Goal: Transaction & Acquisition: Purchase product/service

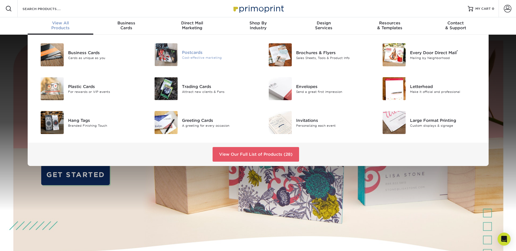
click at [189, 57] on div "Cost-effective marketing" at bounding box center [218, 58] width 72 height 5
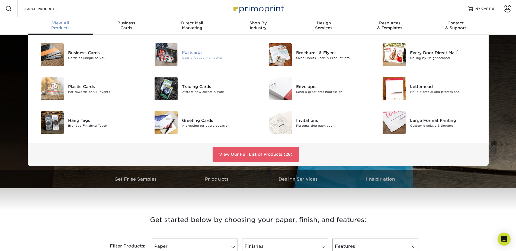
click at [192, 51] on div "Postcards" at bounding box center [218, 53] width 72 height 6
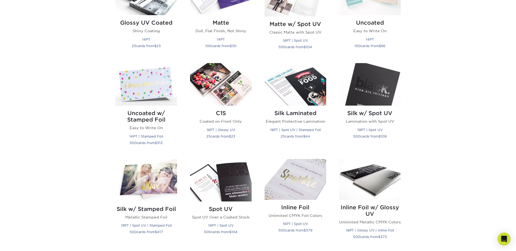
scroll to position [221, 0]
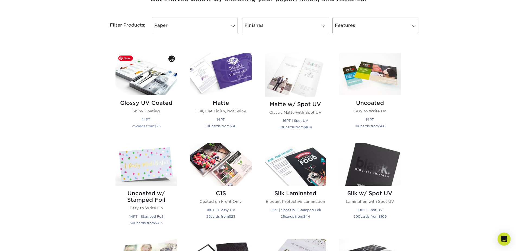
click at [160, 81] on img at bounding box center [146, 74] width 62 height 43
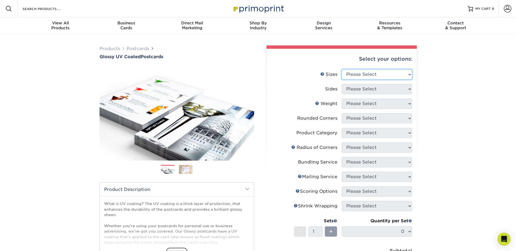
select select "5.00x8.00"
click option "5" x 8"" at bounding box center [0, 0] width 0 height 0
click at [341, 84] on select "Please Select Print Both Sides Print Front Only" at bounding box center [376, 89] width 70 height 10
select select "13abbda7-1d64-4f25-8bb2-c179b224825d"
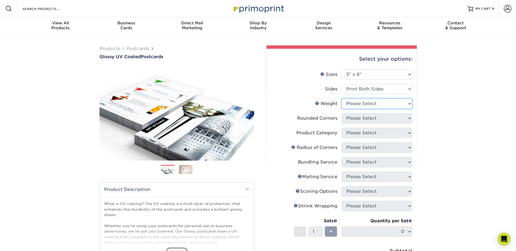
click at [341, 99] on select "Please Select 16PT 14PT 18PT C1S" at bounding box center [376, 104] width 70 height 10
select select "16PT"
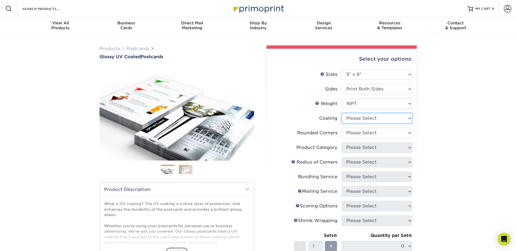
click at [341, 113] on select at bounding box center [376, 118] width 70 height 10
select select "1e8116af-acfc-44b1-83dc-8181aa338834"
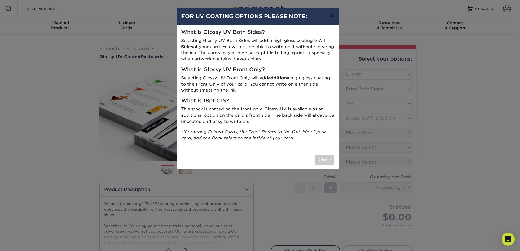
click at [333, 16] on button "×" at bounding box center [332, 15] width 12 height 15
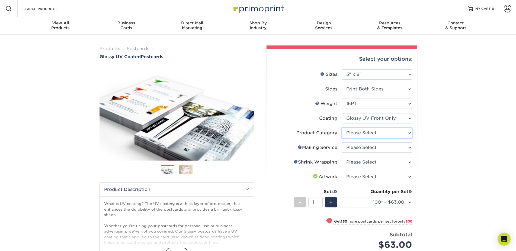
click at [341, 128] on select "Please Select Postcards" at bounding box center [376, 133] width 70 height 10
select select "9b7272e0-d6c8-4c3c-8e97-d3a1bcdab858"
click option "Postcards" at bounding box center [0, 0] width 0 height 0
click at [341, 143] on select "Please Select No Direct Mailing Service No, I will mail/stamp/imprint Direct Ma…" at bounding box center [376, 148] width 70 height 10
select select "3e5e9bdd-d78a-4c28-a41d-fe1407925ca6"
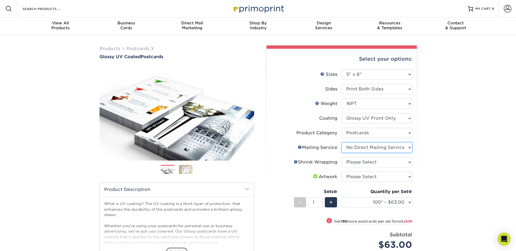
click option "No Direct Mailing Service" at bounding box center [0, 0] width 0 height 0
click at [341, 157] on select "Please Select No Shrink Wrapping Shrink Wrap 100 Per Package Shrink Wrap 50 Per…" at bounding box center [376, 162] width 70 height 10
select select "eb9de9fe-80eb-4931-8869-fba0fd6c3181"
click option "Shrink Wrap 50 Per Package" at bounding box center [0, 0] width 0 height 0
select select "500 – $155.50"
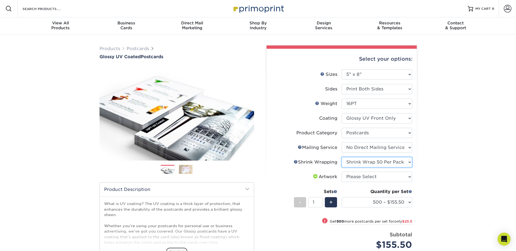
click at [341, 157] on select "Please Select No Shrink Wrapping Shrink Wrap 100 Per Package Shrink Wrap 50 Per…" at bounding box center [376, 162] width 70 height 10
click option "No Shrink Wrapping" at bounding box center [0, 0] width 0 height 0
click at [341, 157] on select "Please Select No Shrink Wrapping Shrink Wrap 100 Per Package Shrink Wrap 50 Per…" at bounding box center [376, 162] width 70 height 10
click option "Shrink Wrap 50 Per Package" at bounding box center [0, 0] width 0 height 0
click at [341, 157] on select "Please Select No Shrink Wrapping Shrink Wrap 100 Per Package Shrink Wrap 50 Per…" at bounding box center [376, 162] width 70 height 10
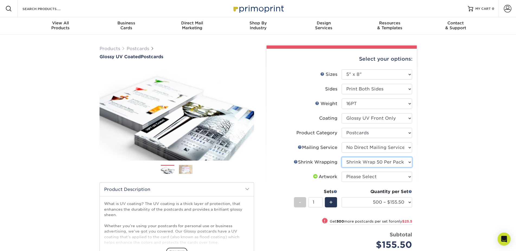
select select "c8749376-e7da-41d0-b3dc-647faf84d907"
click option "No Shrink Wrapping" at bounding box center [0, 0] width 0 height 0
click at [341, 172] on select "Please Select I will upload files I need a design - $150" at bounding box center [376, 177] width 70 height 10
select select "upload"
click option "I will upload files" at bounding box center [0, 0] width 0 height 0
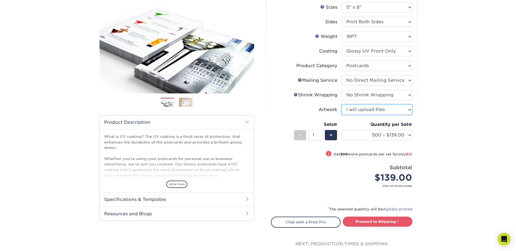
scroll to position [83, 0]
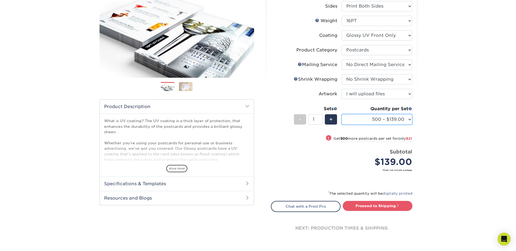
click at [341, 114] on select "100* – $63.00 250* – $101.00 500 – $139.00 1000 – $160.00 2500 – $264.00 5000 –…" at bounding box center [376, 119] width 70 height 10
select select "1000 – $160.00"
click option "1000 – $160.00" at bounding box center [0, 0] width 0 height 0
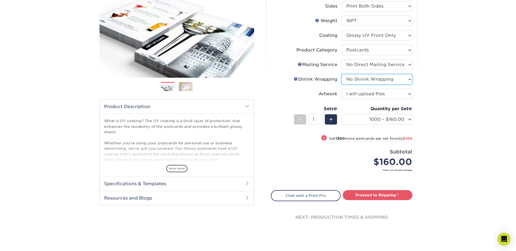
click at [341, 74] on select "Please Select No Shrink Wrapping Shrink Wrap 100 Per Package Shrink Wrap 50 Per…" at bounding box center [376, 79] width 70 height 10
click option "Shrink Wrap 50 Per Package" at bounding box center [0, 0] width 0 height 0
click at [341, 74] on select "Please Select No Shrink Wrapping Shrink Wrap 100 Per Package Shrink Wrap 50 Per…" at bounding box center [376, 79] width 70 height 10
select select "c8749376-e7da-41d0-b3dc-647faf84d907"
click option "No Shrink Wrapping" at bounding box center [0, 0] width 0 height 0
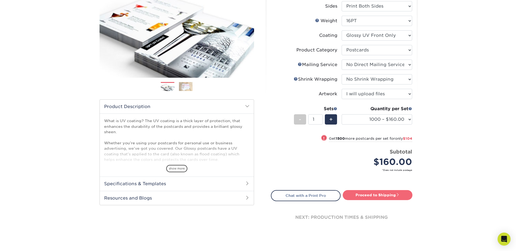
click at [354, 196] on link "Proceed to Shipping" at bounding box center [377, 195] width 70 height 10
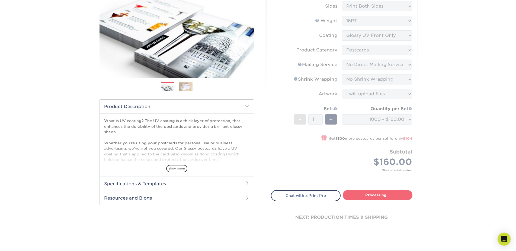
type input "Set 1"
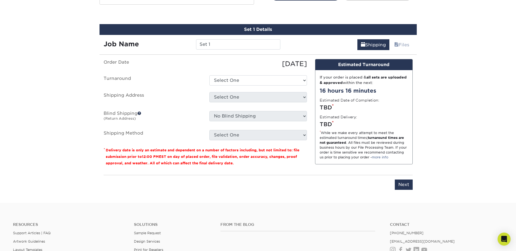
scroll to position [288, 0]
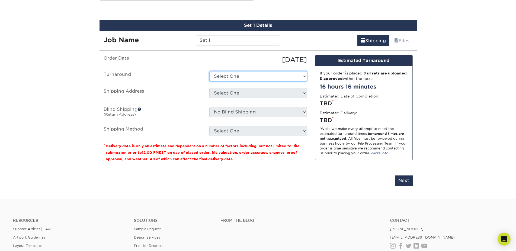
click at [209, 71] on select "Select One 2-4 Business Days 2 Day Next Business Day" at bounding box center [258, 76] width 98 height 10
click option "2 Day" at bounding box center [0, 0] width 0 height 0
click at [209, 71] on select "Select One 2-4 Business Days 2 Day Next Business Day" at bounding box center [258, 76] width 98 height 10
select select "813dad46-97d2-47bd-acff-e0f0eea148b4"
click option "2-4 Business Days" at bounding box center [0, 0] width 0 height 0
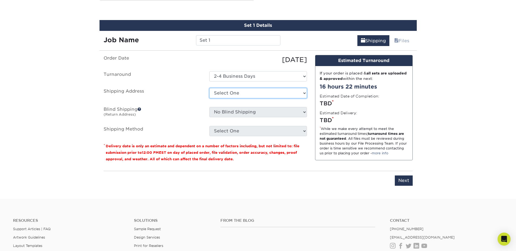
click at [209, 88] on select "Select One + Add New Address - Login" at bounding box center [258, 93] width 98 height 10
click option "- Login" at bounding box center [0, 0] width 0 height 0
select select "-1"
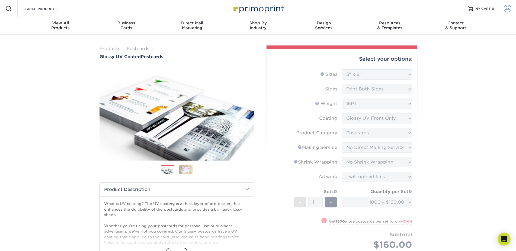
click at [508, 7] on span at bounding box center [507, 9] width 8 height 8
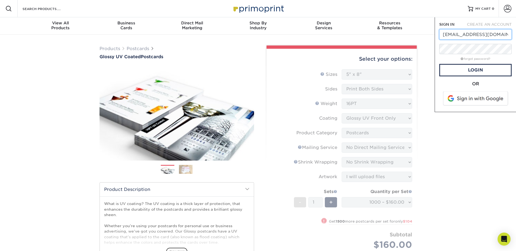
type input "rc@sin-customs.com"
click at [455, 72] on link "Login" at bounding box center [475, 70] width 72 height 12
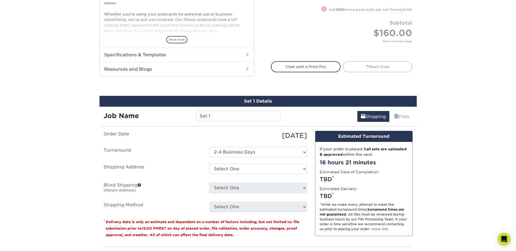
scroll to position [221, 0]
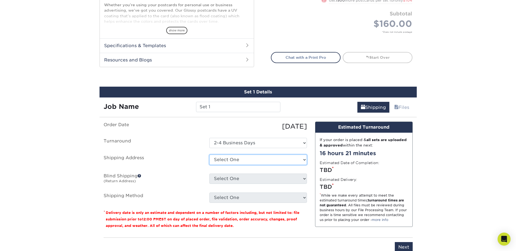
click at [209, 155] on select "Select One 2255 N STATE HIGHWAY 77, MANILA, AR 2255 N STATE HIGHWAY 77, MANILA,…" at bounding box center [258, 160] width 98 height 10
select select "219537"
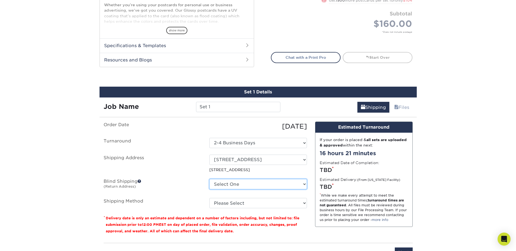
click at [209, 179] on select "Select One 2255 N STATE HIGHWAY 77, MANILA, AR 2255 N STATE HIGHWAY 77, MANILA,…" at bounding box center [258, 184] width 98 height 10
click at [180, 176] on ul "Order Date 09/08/2025 Turnaround Select One 2-4 Business Days 2 Day Next Busine…" at bounding box center [205, 165] width 203 height 87
click at [209, 198] on select "Please Select Ground Shipping (+$44.93) 3 Day Shipping Service (+$61.26) 2 Day …" at bounding box center [258, 203] width 98 height 10
select select "03"
click option "Ground Shipping (+$44.93)" at bounding box center [0, 0] width 0 height 0
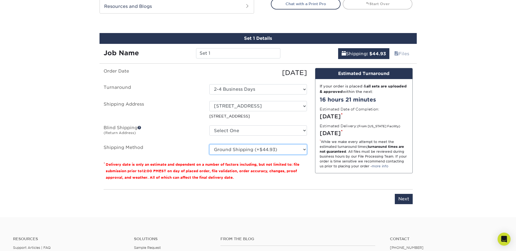
scroll to position [276, 0]
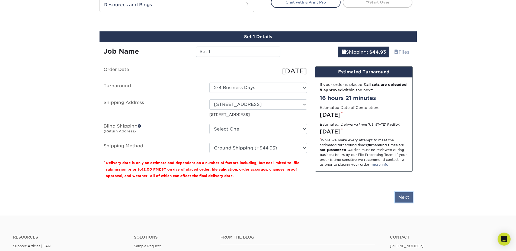
click at [405, 198] on input "Next" at bounding box center [404, 197] width 18 height 10
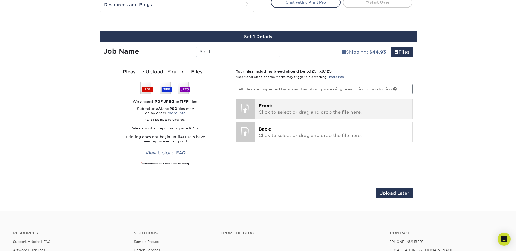
click at [273, 108] on p "Front: Click to select or drag and drop the file here." at bounding box center [333, 109] width 150 height 13
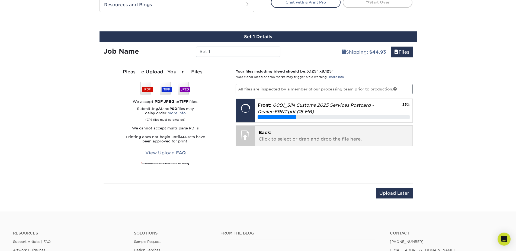
click at [250, 135] on div at bounding box center [245, 135] width 19 height 19
click at [294, 136] on p "Back: Click to select or drag and drop the file here." at bounding box center [333, 136] width 150 height 13
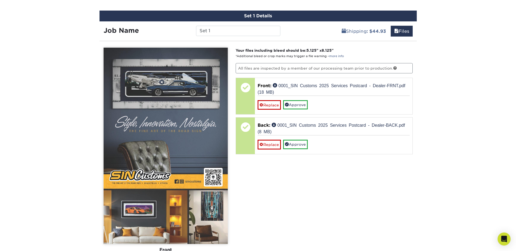
scroll to position [304, 0]
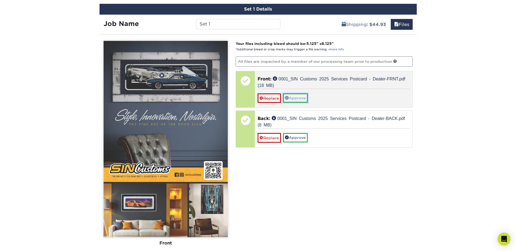
click at [296, 94] on link "Approve" at bounding box center [295, 97] width 25 height 9
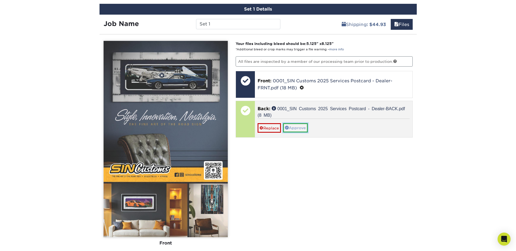
click at [294, 127] on link "Approve" at bounding box center [295, 127] width 25 height 9
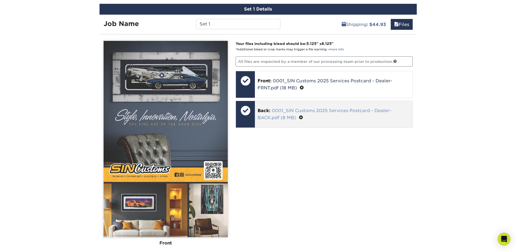
click at [278, 112] on link "0001_SIN Customs 2025 Services Postcard - Dealer-BACK.pdf (8 MB)" at bounding box center [324, 114] width 134 height 12
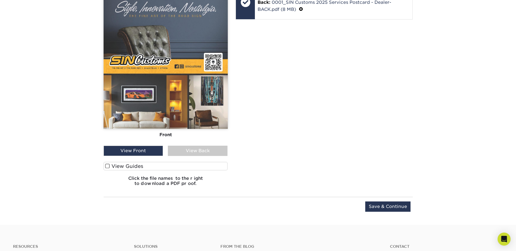
scroll to position [415, 0]
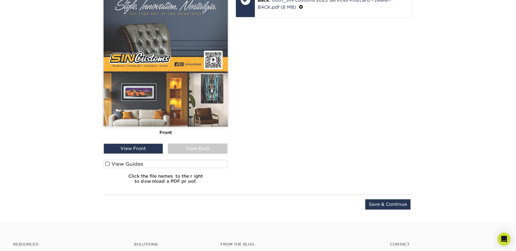
click at [195, 147] on div "View Back" at bounding box center [198, 149] width 60 height 10
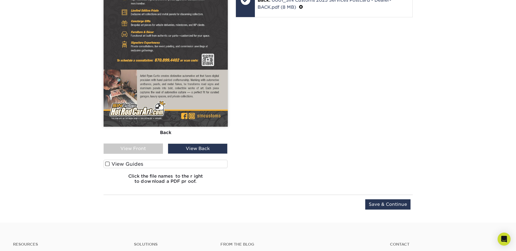
click at [107, 164] on span at bounding box center [107, 163] width 5 height 5
click at [0, 0] on input "View Guides" at bounding box center [0, 0] width 0 height 0
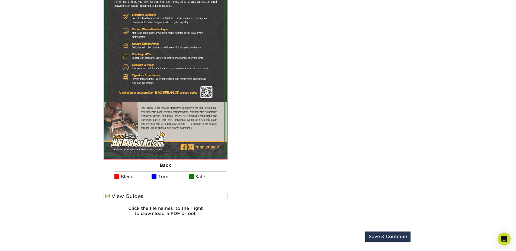
scroll to position [677, 0]
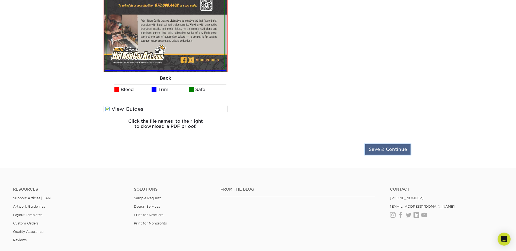
click at [380, 151] on input "Save & Continue" at bounding box center [387, 149] width 45 height 10
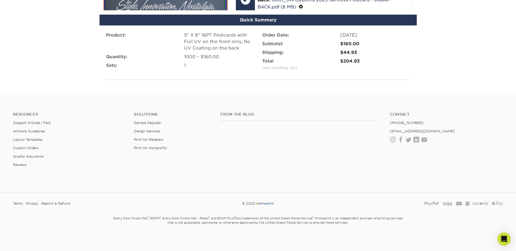
scroll to position [345, 0]
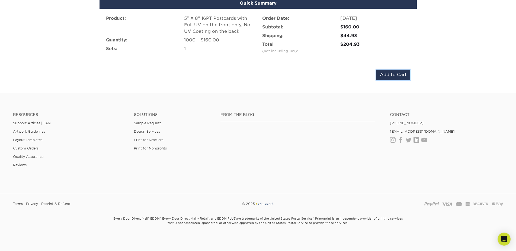
drag, startPoint x: 384, startPoint y: 73, endPoint x: 348, endPoint y: 101, distance: 45.3
click at [384, 74] on input "Add to Cart" at bounding box center [393, 75] width 34 height 10
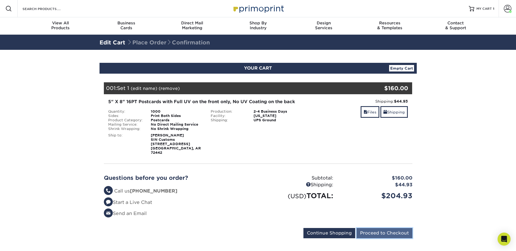
click at [386, 228] on input "Proceed to Checkout" at bounding box center [384, 233] width 56 height 10
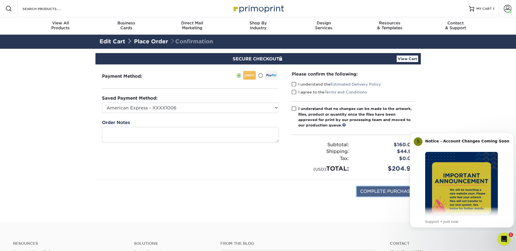
click at [374, 193] on input "COMPLETE PURCHASE" at bounding box center [386, 191] width 60 height 10
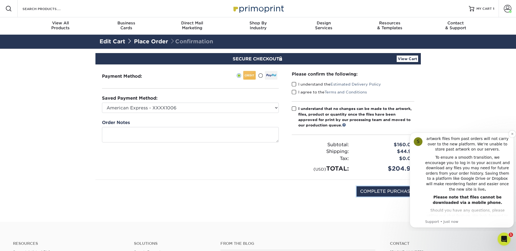
scroll to position [111, 0]
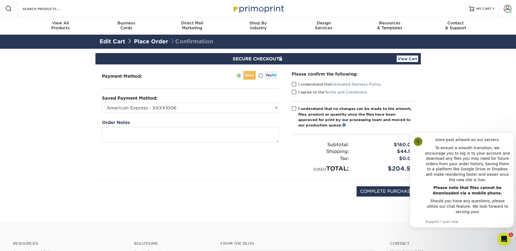
click at [386, 219] on section "SECURE CHECKOUT View Cart Payment Method: Saved Payment Method:" at bounding box center [258, 135] width 516 height 173
click at [503, 237] on icon "Open Intercom Messenger" at bounding box center [503, 238] width 9 height 9
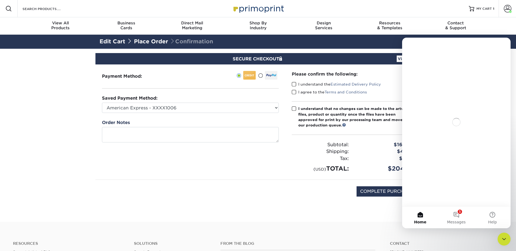
scroll to position [0, 0]
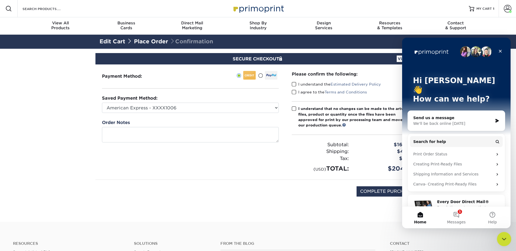
click at [504, 237] on icon "Close Intercom Messenger" at bounding box center [503, 238] width 7 height 7
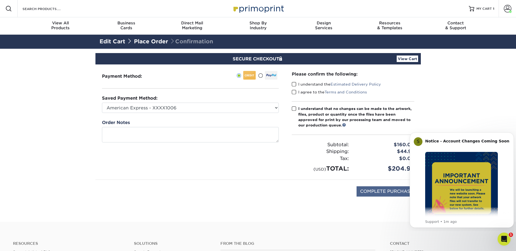
click at [385, 190] on input "COMPLETE PURCHASE" at bounding box center [386, 191] width 60 height 10
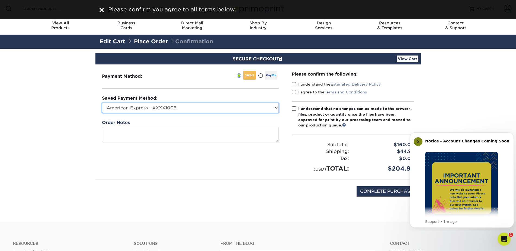
click at [102, 103] on select "American Express - XXXX1006 Visa - XXXX8586 Visa - XXXX8024 Visa - XXXX5015 New…" at bounding box center [190, 108] width 177 height 10
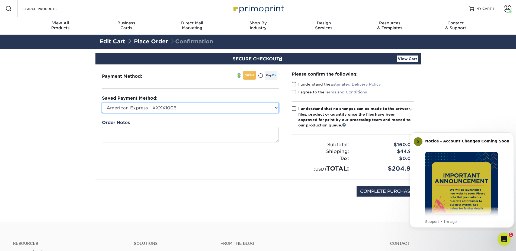
select select
click option "New Credit Card" at bounding box center [0, 0] width 0 height 0
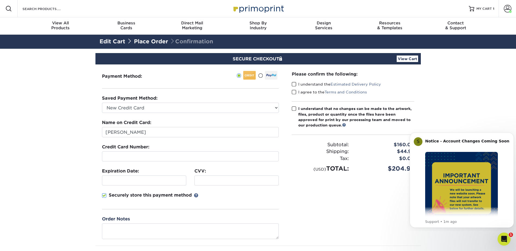
click at [106, 194] on span at bounding box center [104, 195] width 5 height 5
click at [0, 0] on input "Securely store this payment method" at bounding box center [0, 0] width 0 height 0
click at [294, 85] on span at bounding box center [294, 84] width 5 height 5
click at [0, 0] on input "I understand the Estimated Delivery Policy" at bounding box center [0, 0] width 0 height 0
click at [293, 92] on span at bounding box center [294, 92] width 5 height 5
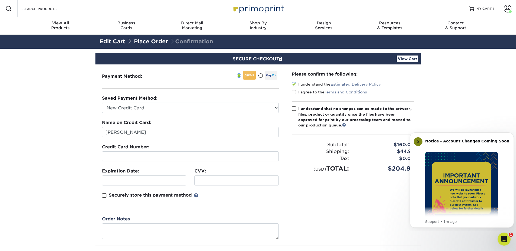
click at [0, 0] on input "I agree to the Terms and Conditions" at bounding box center [0, 0] width 0 height 0
click at [293, 107] on span at bounding box center [294, 108] width 5 height 5
click at [0, 0] on input "I understand that no changes can be made to the artwork, files, product or quan…" at bounding box center [0, 0] width 0 height 0
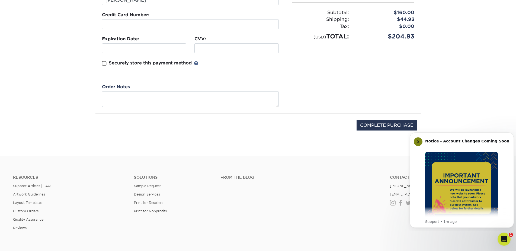
scroll to position [138, 0]
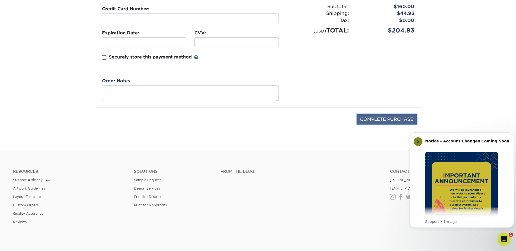
click at [363, 118] on input "COMPLETE PURCHASE" at bounding box center [386, 119] width 60 height 10
type input "PROCESSING, PLEASE WAIT..."
